Goal: Task Accomplishment & Management: Manage account settings

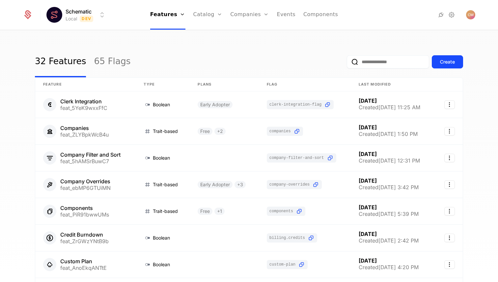
click at [380, 63] on input "email" at bounding box center [388, 61] width 82 height 13
type input "*****"
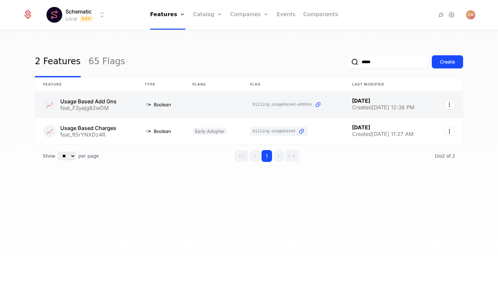
click at [75, 106] on link at bounding box center [85, 105] width 101 height 26
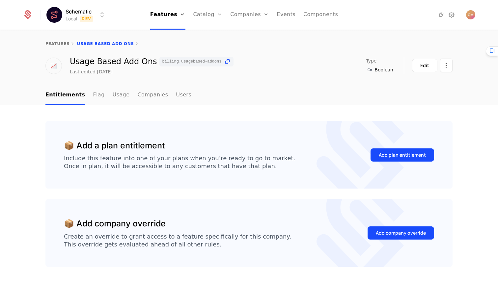
click at [93, 95] on link "Flag" at bounding box center [99, 95] width 12 height 19
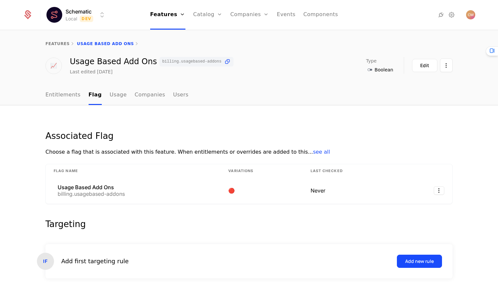
click at [90, 15] on html "Schematic Local Dev Features Features Flags Catalog Plans Add Ons Credits Confi…" at bounding box center [249, 141] width 498 height 282
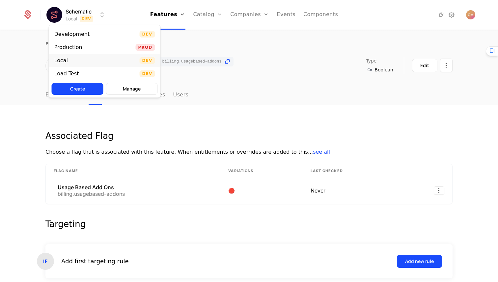
click at [72, 62] on div "Local Dev" at bounding box center [104, 60] width 111 height 13
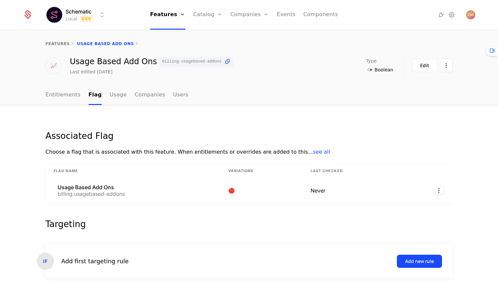
click at [82, 20] on html "Schematic Local Dev Features Features Flags Catalog Plans Add Ons Credits Confi…" at bounding box center [249, 141] width 498 height 282
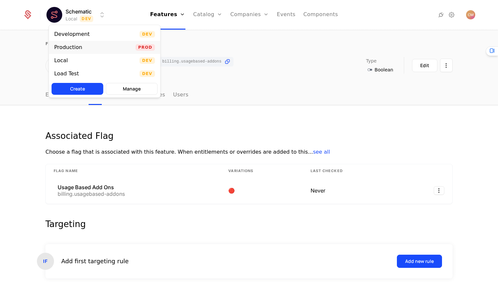
click at [80, 47] on div "Production" at bounding box center [68, 47] width 28 height 5
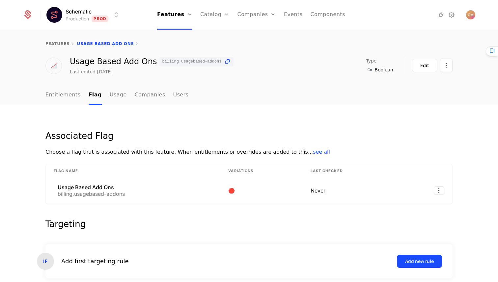
click at [93, 18] on html "Schematic Production Prod Features Features Flags Catalog Plans Add Ons Credits…" at bounding box center [249, 141] width 498 height 282
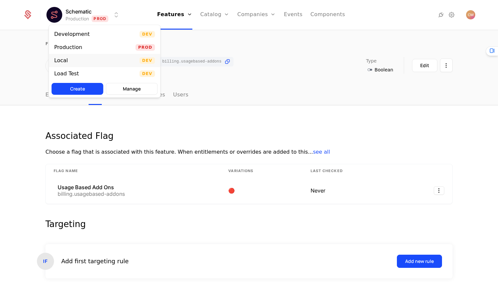
click at [77, 60] on div "Local Dev" at bounding box center [104, 60] width 111 height 13
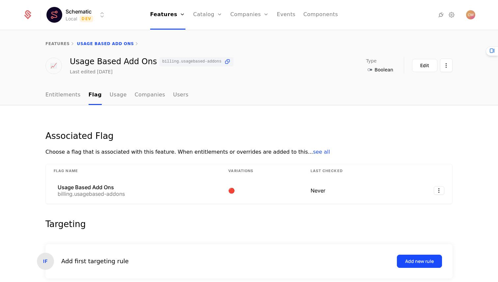
scroll to position [99, 0]
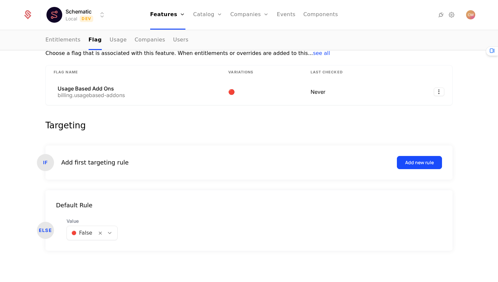
click at [111, 232] on div at bounding box center [109, 233] width 11 height 7
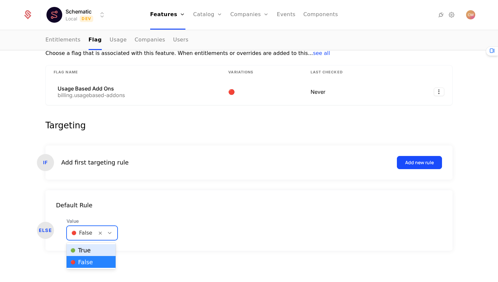
click at [100, 250] on div "🟢 True" at bounding box center [90, 250] width 41 height 7
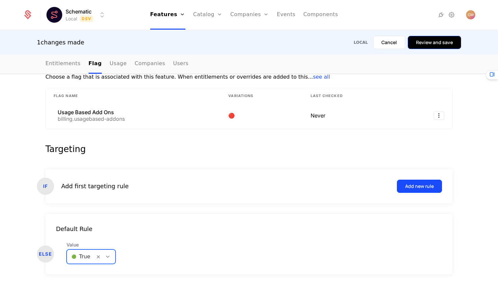
click at [434, 43] on button "Review and save" at bounding box center [434, 42] width 53 height 13
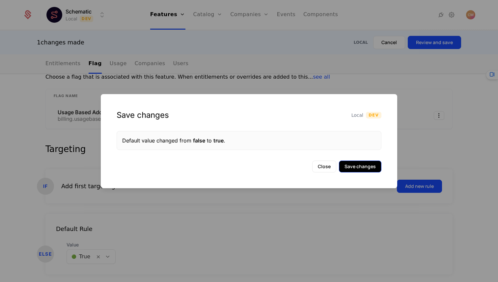
click at [356, 169] on button "Save changes" at bounding box center [360, 167] width 42 height 12
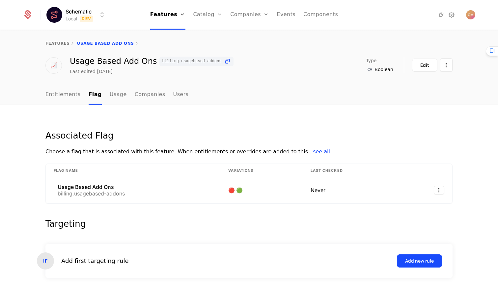
scroll to position [0, 0]
click at [102, 17] on html "Schematic Local Dev Features Features Flags Catalog Plans Add Ons Credits Confi…" at bounding box center [249, 141] width 498 height 282
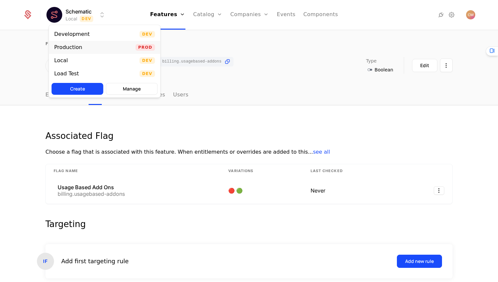
click at [87, 45] on div "Production Prod" at bounding box center [104, 47] width 111 height 13
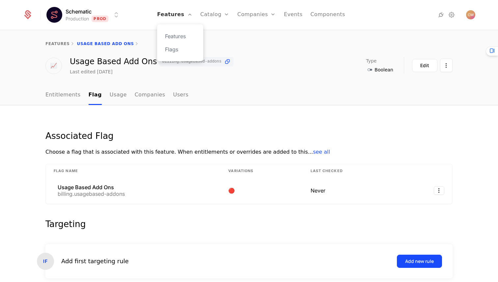
click at [185, 2] on link "Features" at bounding box center [174, 15] width 35 height 30
